Goal: Information Seeking & Learning: Learn about a topic

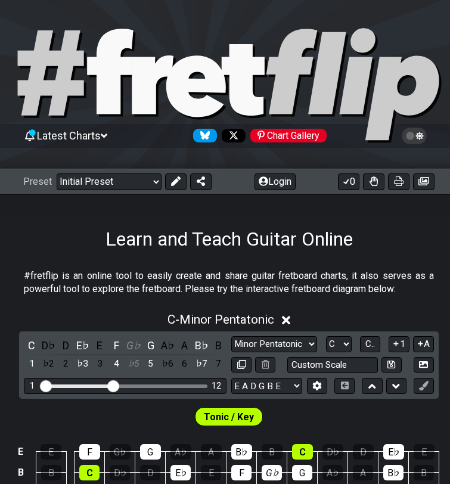
scroll to position [179, 0]
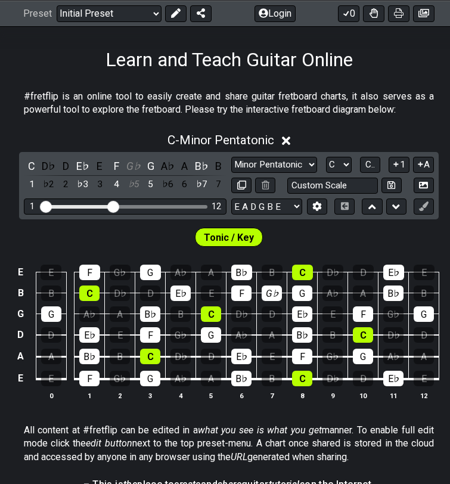
click at [268, 291] on div "G♭" at bounding box center [272, 293] width 20 height 15
click at [243, 306] on div "D♭" at bounding box center [241, 313] width 20 height 15
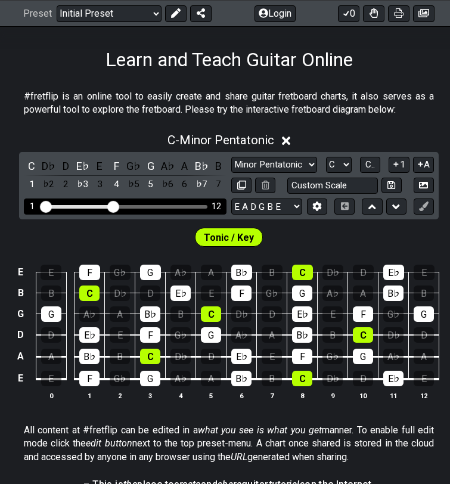
drag, startPoint x: 141, startPoint y: 206, endPoint x: 169, endPoint y: 206, distance: 28.0
click at [169, 206] on div "Visible fret range" at bounding box center [125, 207] width 165 height 4
drag, startPoint x: 111, startPoint y: 205, endPoint x: 151, endPoint y: 207, distance: 39.4
click at [151, 206] on input "Visible fret range" at bounding box center [125, 206] width 169 height 0
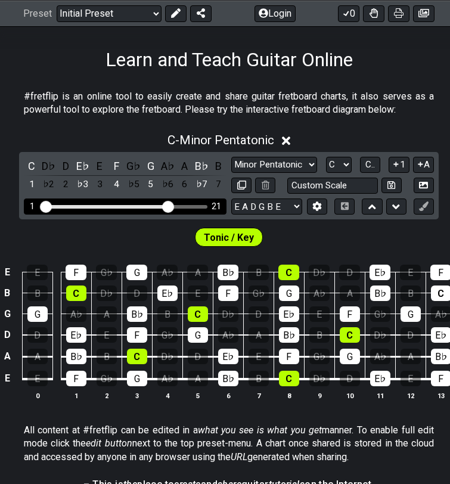
drag, startPoint x: 151, startPoint y: 207, endPoint x: 169, endPoint y: 207, distance: 17.9
click at [169, 206] on input "Visible fret range" at bounding box center [125, 206] width 169 height 0
drag, startPoint x: 167, startPoint y: 207, endPoint x: 213, endPoint y: 212, distance: 46.2
click at [213, 212] on div "1 27" at bounding box center [125, 206] width 203 height 16
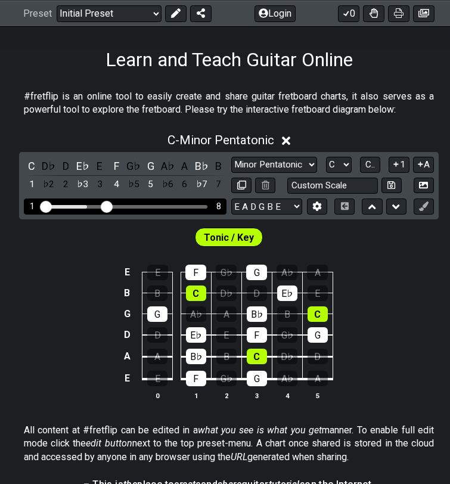
drag, startPoint x: 70, startPoint y: 210, endPoint x: 109, endPoint y: 209, distance: 38.7
click at [109, 206] on input "Visible fret range" at bounding box center [125, 206] width 169 height 0
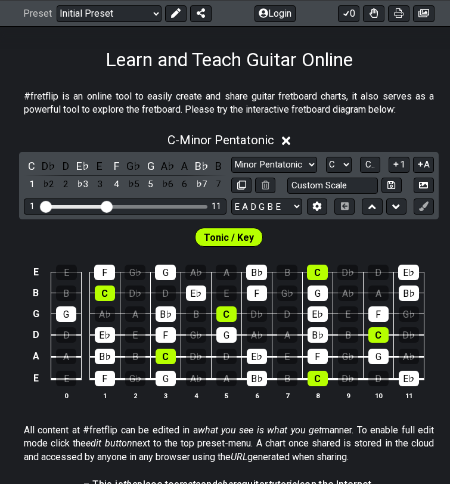
click at [231, 360] on div "D" at bounding box center [226, 356] width 20 height 15
click at [228, 374] on div "A" at bounding box center [226, 378] width 20 height 15
click at [227, 358] on div "D" at bounding box center [226, 356] width 20 height 15
click at [227, 367] on td "A" at bounding box center [226, 368] width 30 height 23
click at [222, 355] on div "D" at bounding box center [226, 356] width 20 height 15
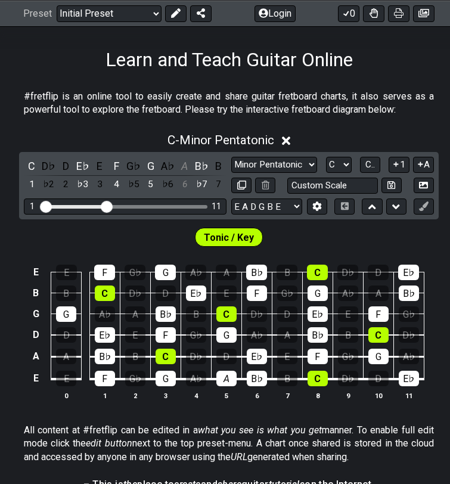
click at [222, 355] on div "D" at bounding box center [226, 356] width 20 height 15
click at [222, 372] on div "A" at bounding box center [226, 378] width 20 height 15
select select "Major Blues"
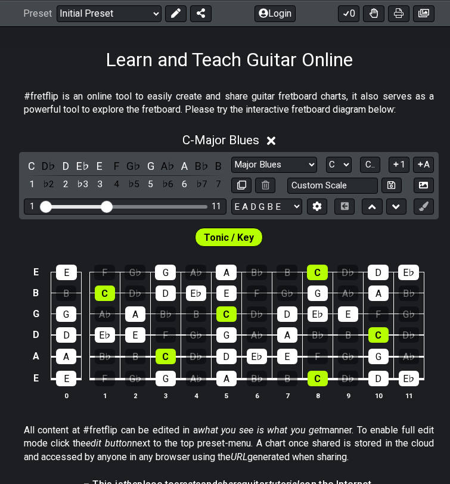
click at [257, 372] on div "B♭" at bounding box center [257, 378] width 20 height 15
click at [231, 237] on span "Tonic / Key" at bounding box center [229, 237] width 50 height 17
click at [235, 277] on div "A" at bounding box center [226, 272] width 21 height 15
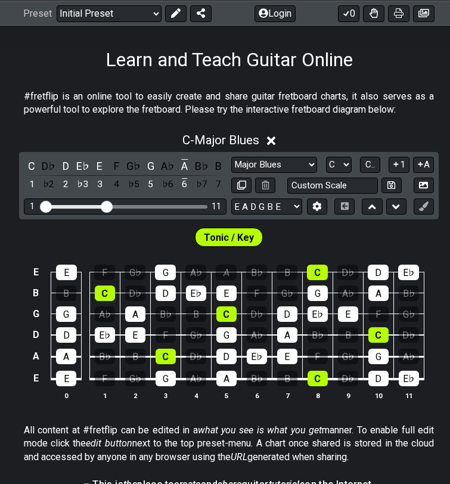
click at [234, 278] on div "A" at bounding box center [226, 272] width 21 height 15
click at [233, 287] on div "E" at bounding box center [226, 293] width 20 height 15
click at [231, 325] on td "G" at bounding box center [226, 324] width 30 height 21
click at [232, 334] on div "G" at bounding box center [226, 334] width 20 height 15
click at [229, 320] on div "C" at bounding box center [226, 313] width 20 height 15
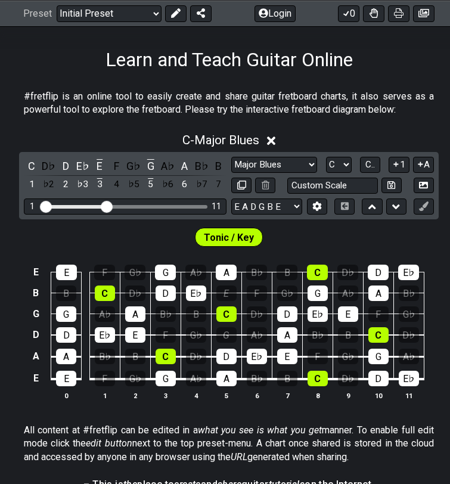
click at [229, 320] on div "C" at bounding box center [226, 313] width 20 height 15
click at [228, 328] on div "G" at bounding box center [226, 334] width 20 height 15
click at [222, 270] on div "A" at bounding box center [226, 272] width 21 height 15
click at [318, 271] on div "C" at bounding box center [317, 272] width 21 height 15
click at [270, 135] on icon at bounding box center [271, 141] width 9 height 13
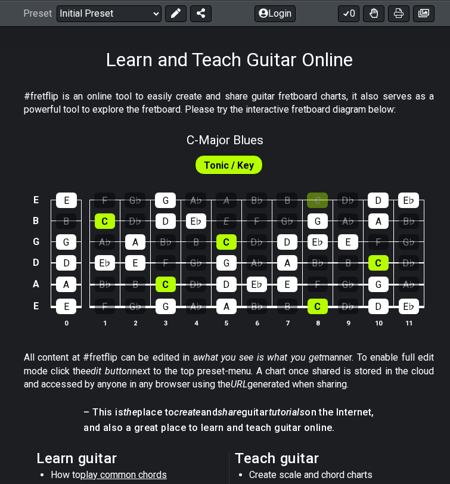
click at [243, 144] on span "C - Major Blues" at bounding box center [225, 140] width 77 height 14
select select "Major Blues"
select select "C"
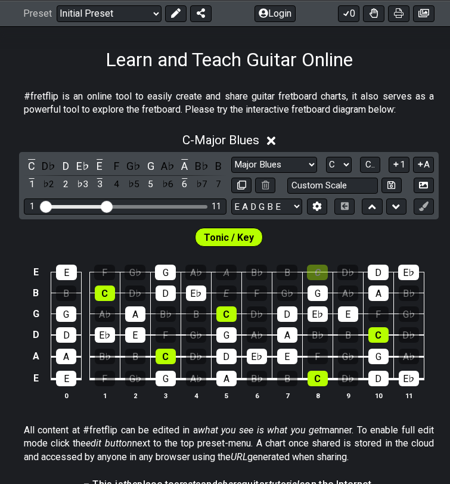
click at [243, 144] on span "C - Major Blues" at bounding box center [220, 140] width 77 height 14
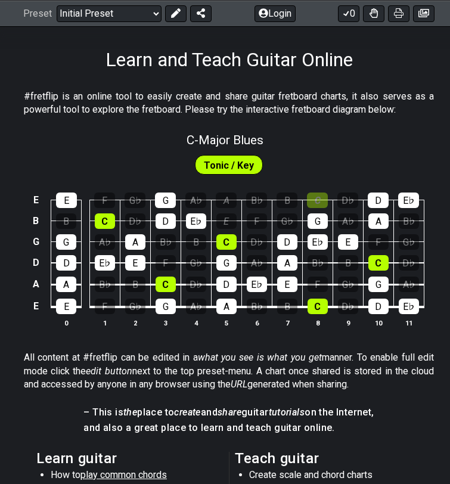
click at [243, 144] on span "C - Major Blues" at bounding box center [225, 140] width 77 height 14
select select "Major Blues"
select select "C"
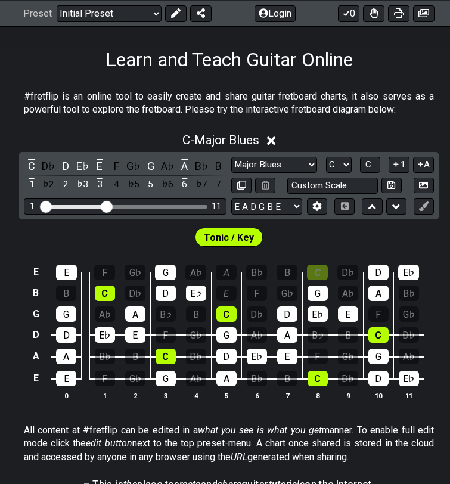
click at [243, 144] on span "C - Major Blues" at bounding box center [220, 140] width 77 height 14
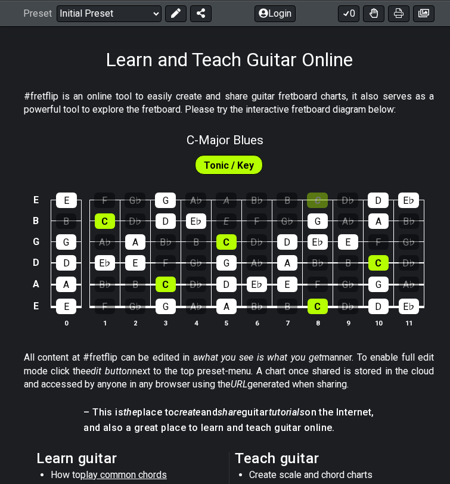
click at [243, 144] on span "C - Major Blues" at bounding box center [225, 140] width 77 height 14
select select "Major Blues"
select select "C"
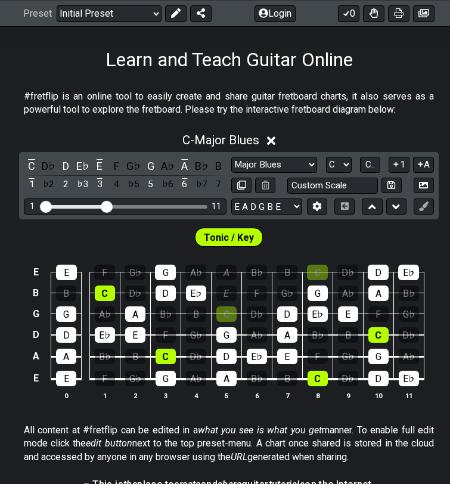
click at [226, 315] on div "C" at bounding box center [226, 313] width 20 height 15
click at [229, 138] on span "C - Major Blues" at bounding box center [220, 140] width 77 height 14
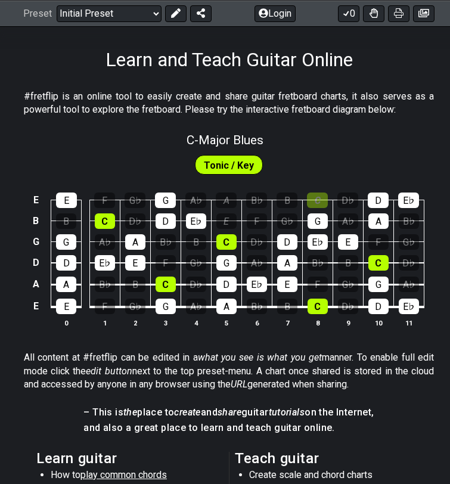
click at [235, 234] on div "C" at bounding box center [226, 241] width 20 height 15
click at [229, 225] on div "E" at bounding box center [226, 220] width 20 height 15
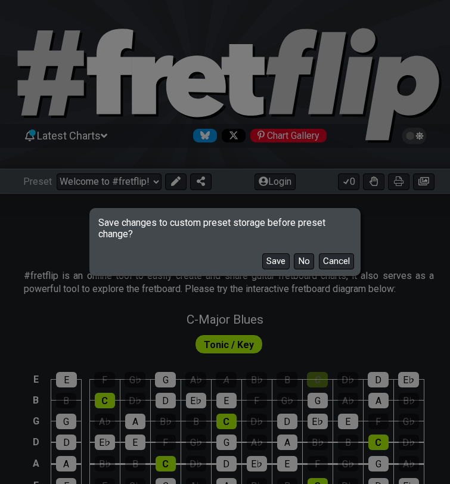
click at [301, 260] on button "No" at bounding box center [304, 261] width 20 height 16
select select "/the-7-modes"
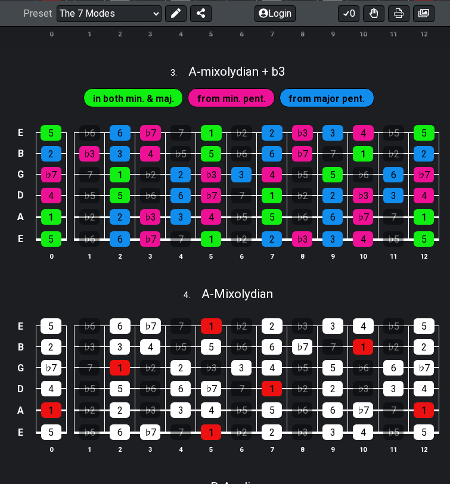
scroll to position [744, 0]
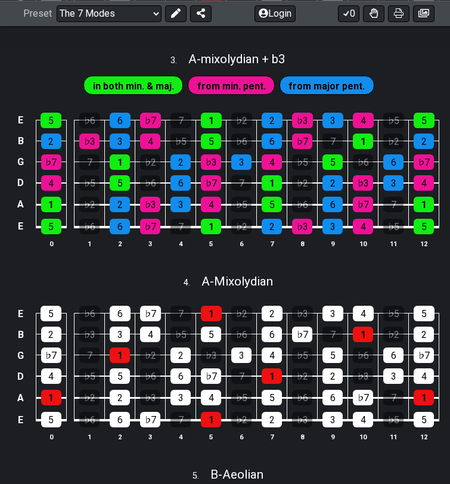
click at [117, 128] on div "6" at bounding box center [120, 120] width 21 height 15
click at [153, 128] on div "♭7" at bounding box center [150, 120] width 21 height 15
